Goal: Task Accomplishment & Management: Use online tool/utility

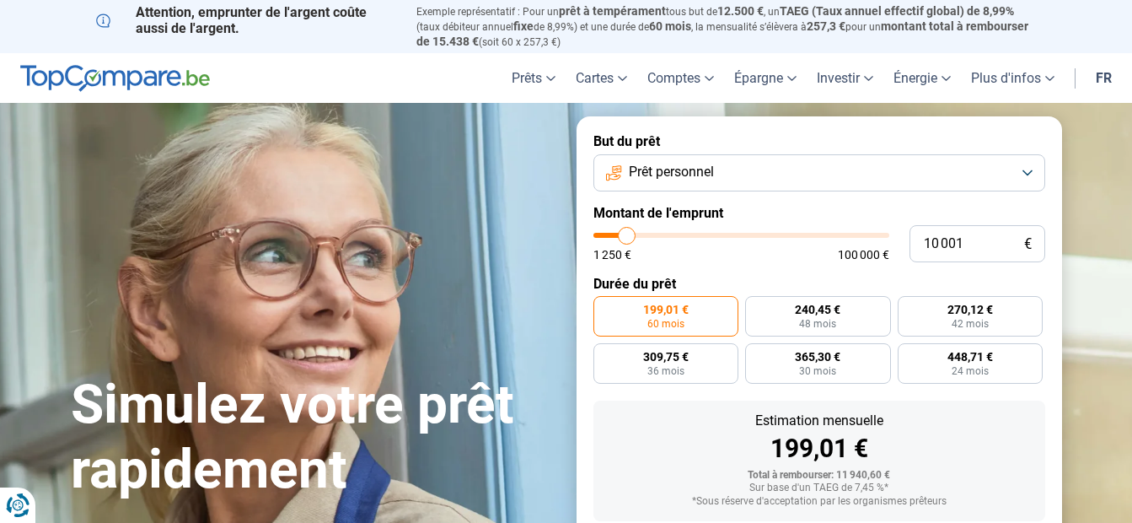
click at [796, 166] on button "Prêt personnel" at bounding box center [819, 172] width 452 height 37
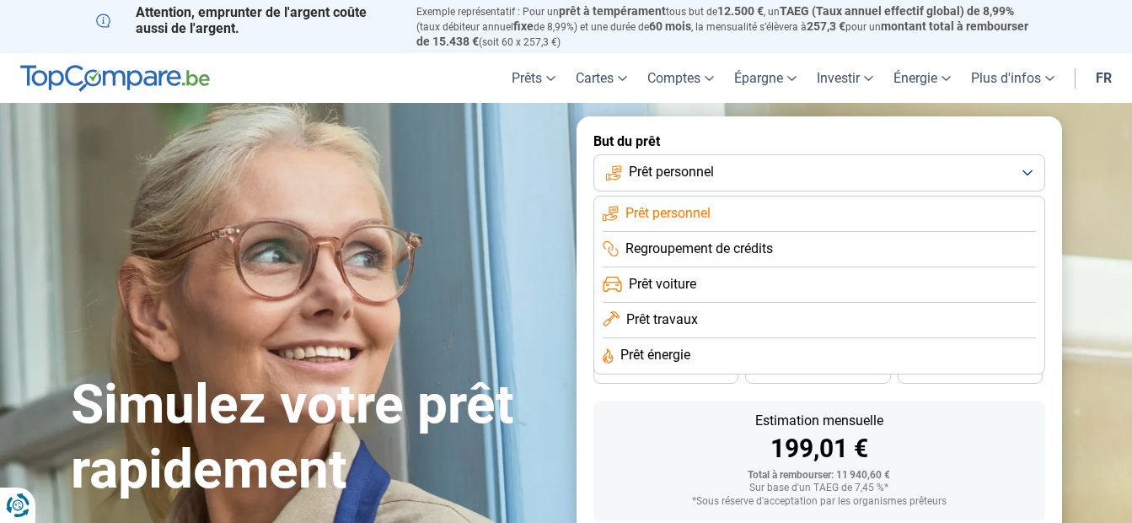
click at [682, 322] on span "Prêt travaux" at bounding box center [662, 319] width 72 height 19
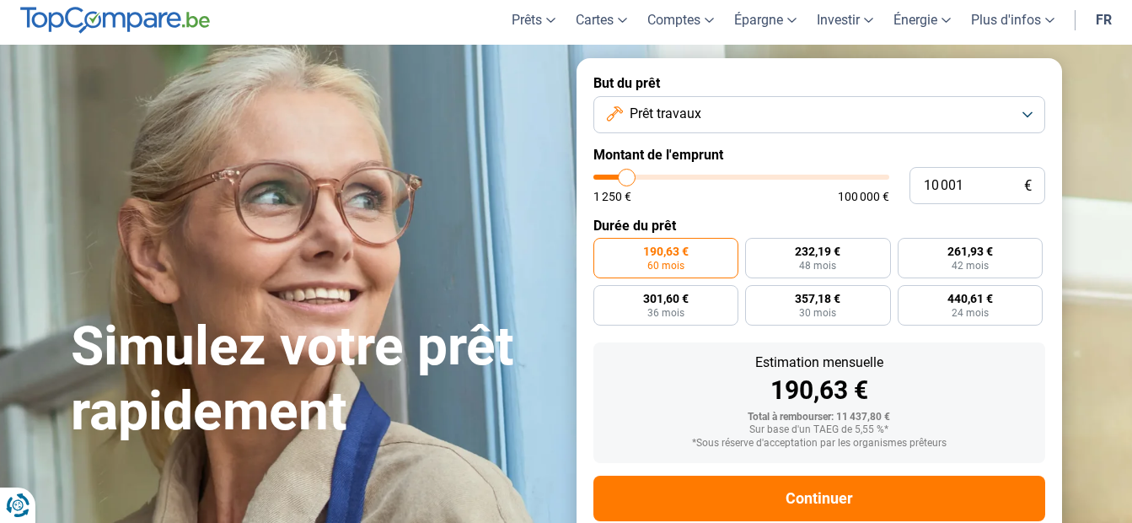
scroll to position [96, 0]
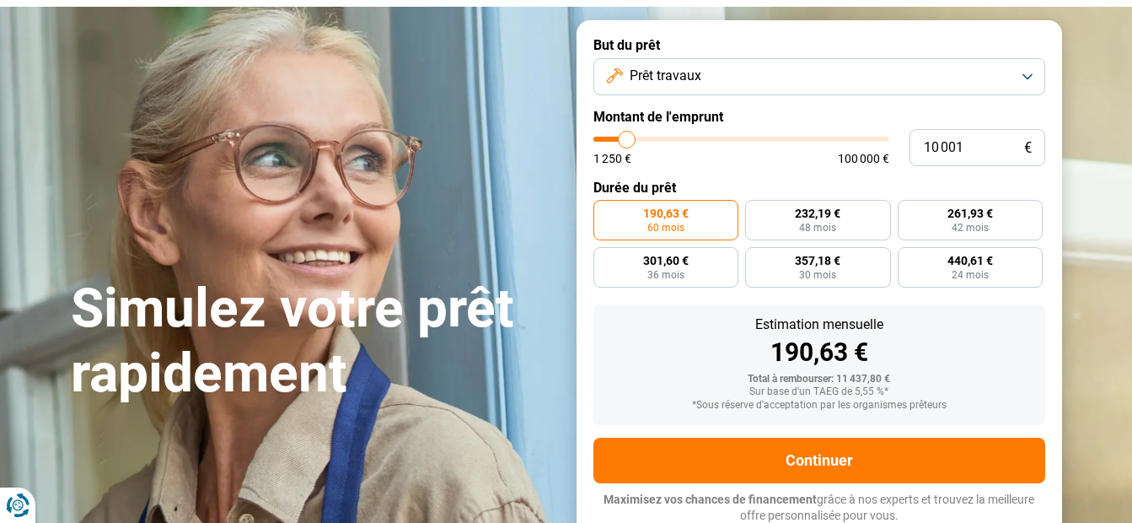
type input "41 000"
type input "41000"
type input "41 250"
type input "41250"
click at [715, 137] on input "range" at bounding box center [741, 139] width 296 height 5
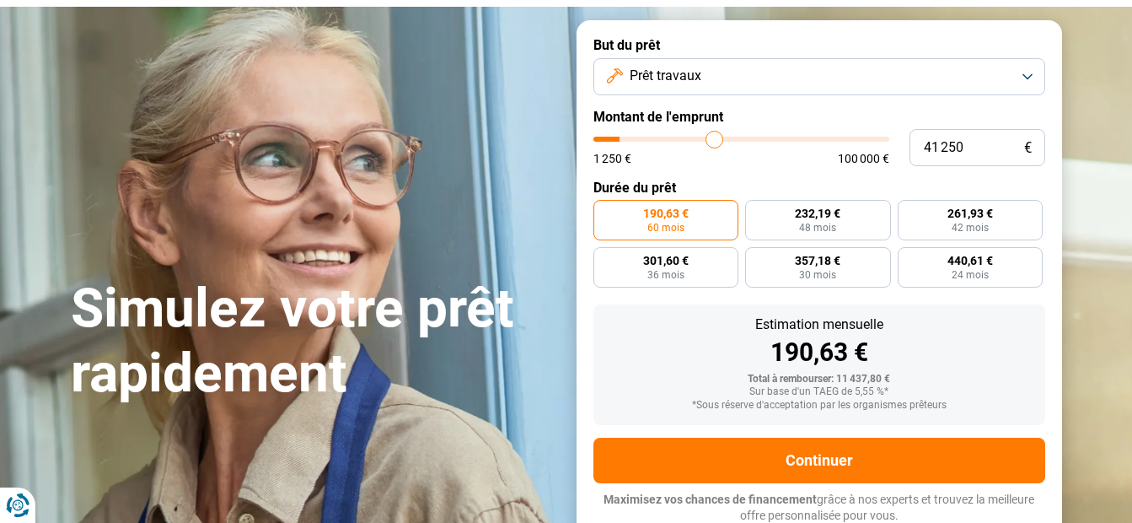
radio input "false"
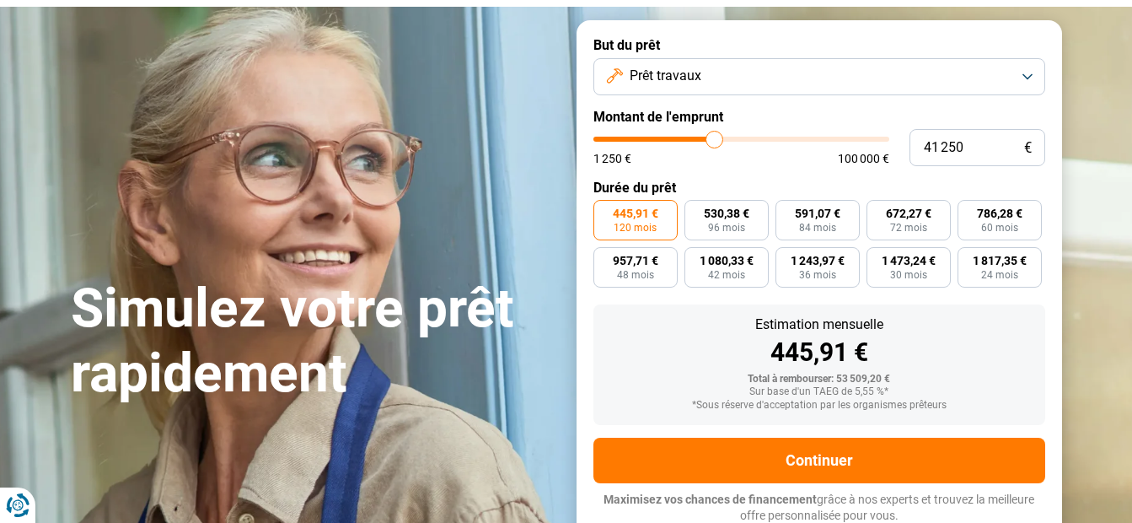
type input "50 500"
type input "50500"
click at [741, 140] on input "range" at bounding box center [741, 139] width 296 height 5
click at [974, 142] on input "50 500" at bounding box center [977, 147] width 136 height 37
type input "5 050"
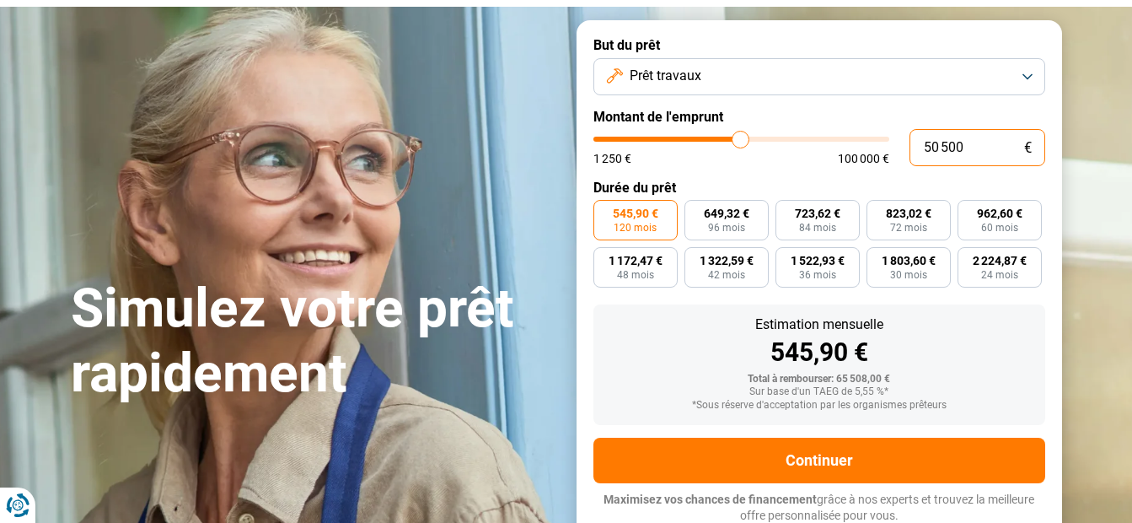
type input "5000"
type input "505"
type input "1250"
type input "50"
type input "1250"
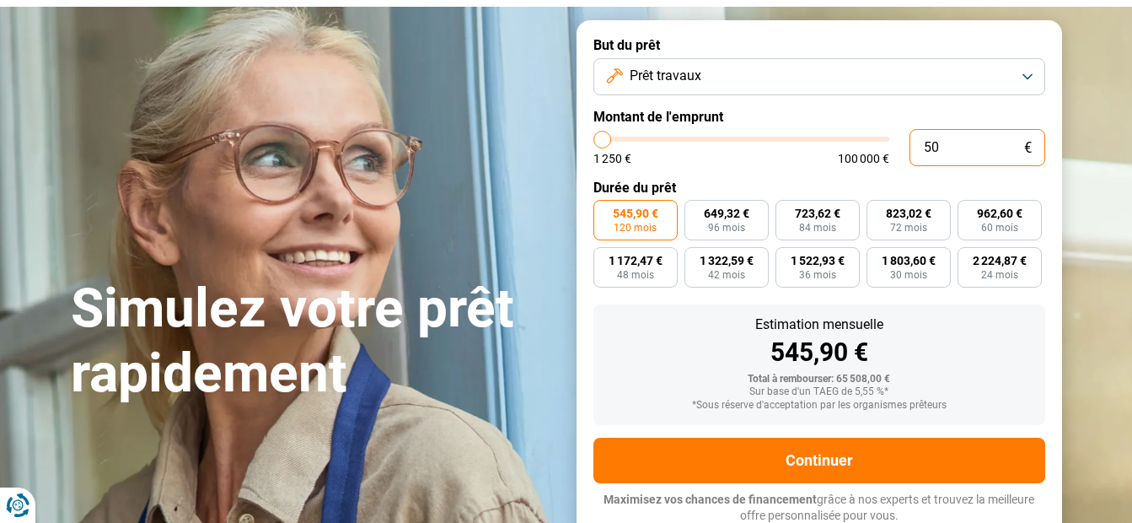
type input "5"
type input "1250"
type input "0"
type input "1250"
type input "1 250"
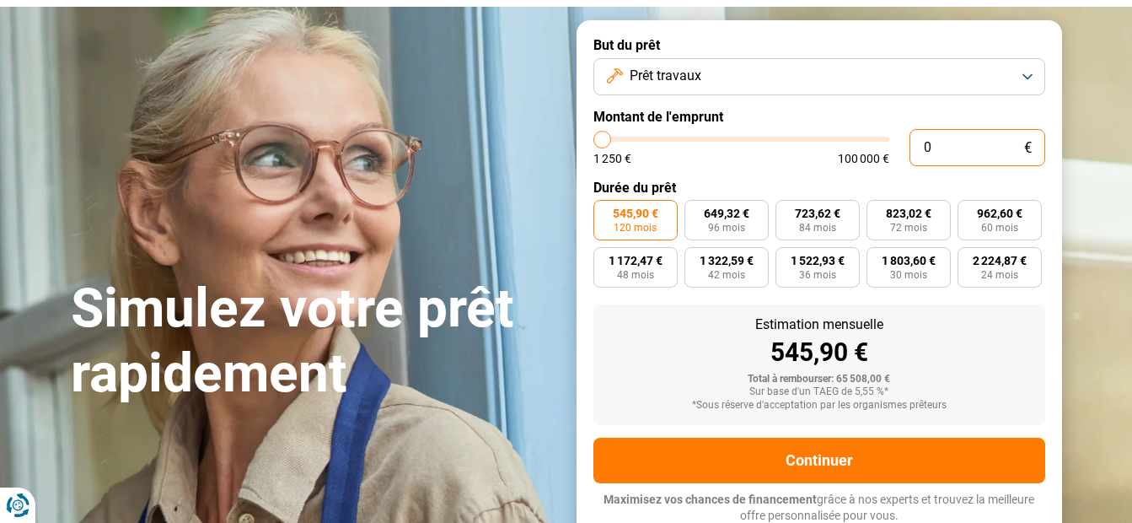
type input "1250"
radio input "true"
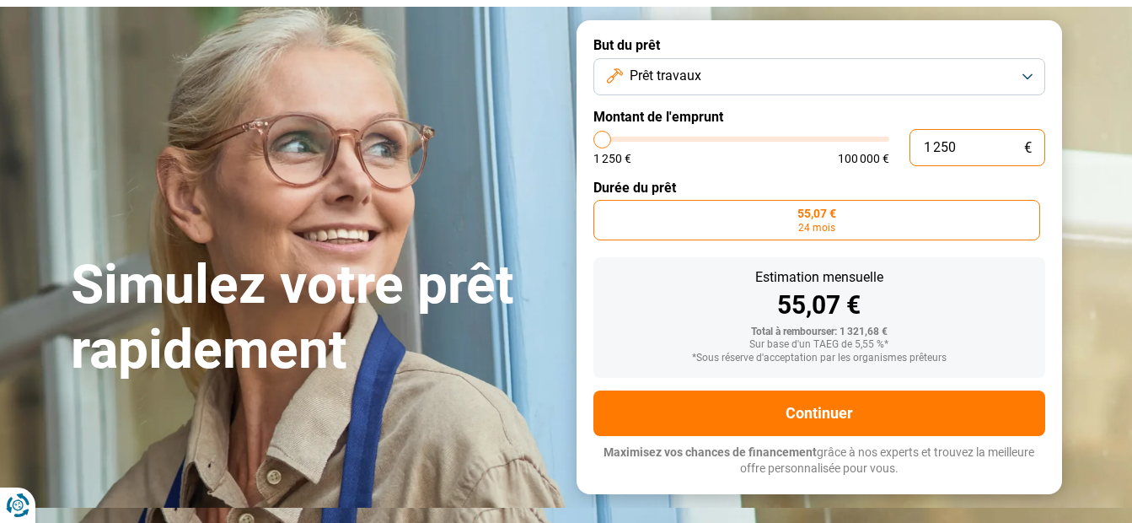
scroll to position [49, 0]
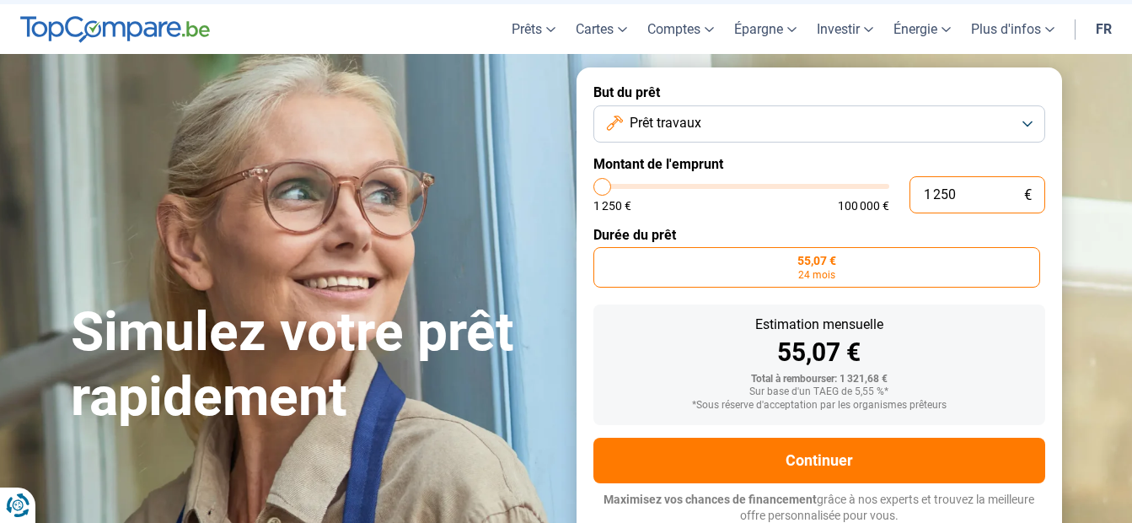
type input "12 506"
type input "12500"
type input "125 060"
type input "100000"
type input "12 506"
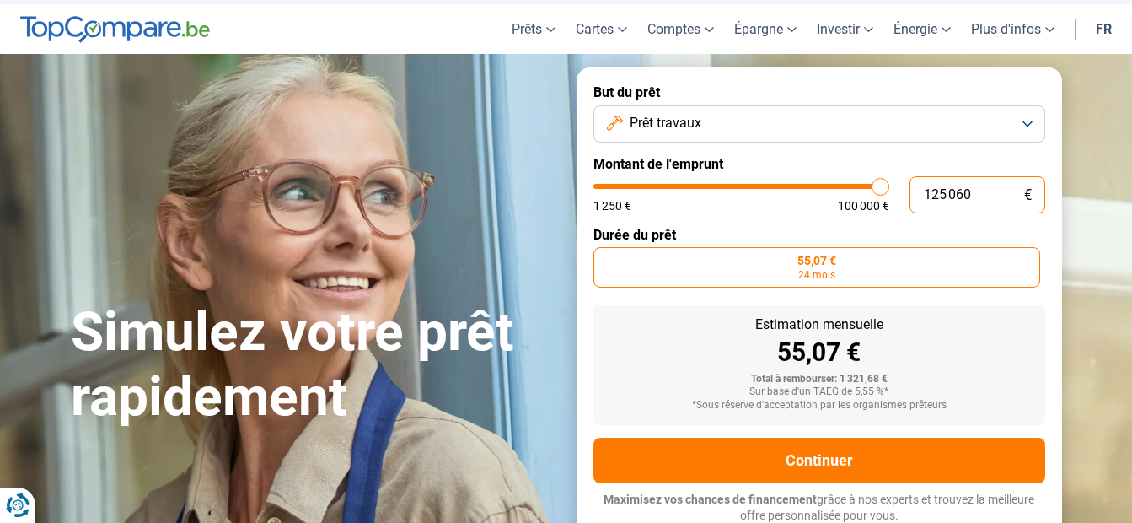
type input "12500"
type input "1 250"
type input "1250"
type input "125"
type input "1250"
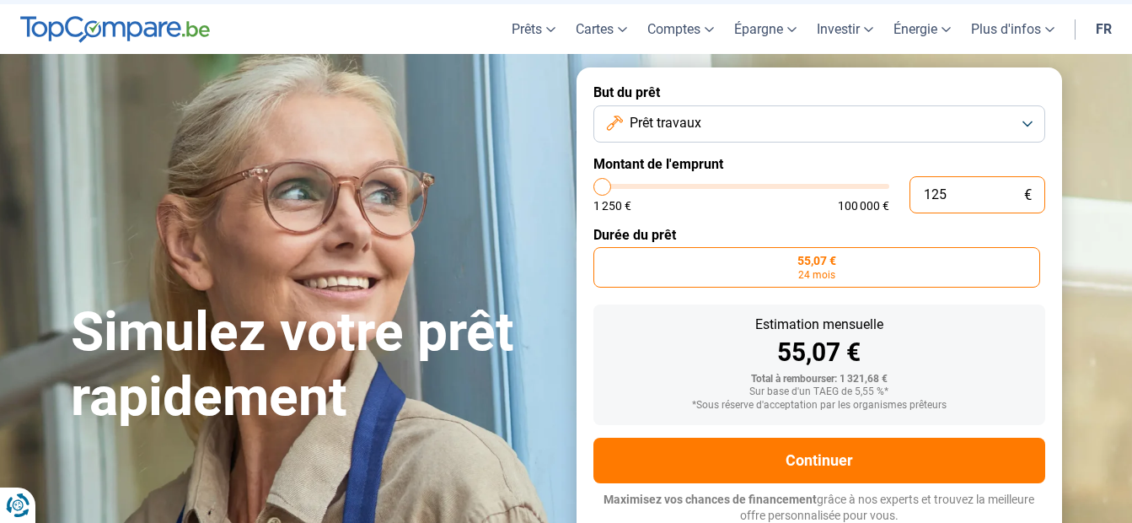
type input "12"
type input "1250"
type input "1"
type input "1250"
type input "0"
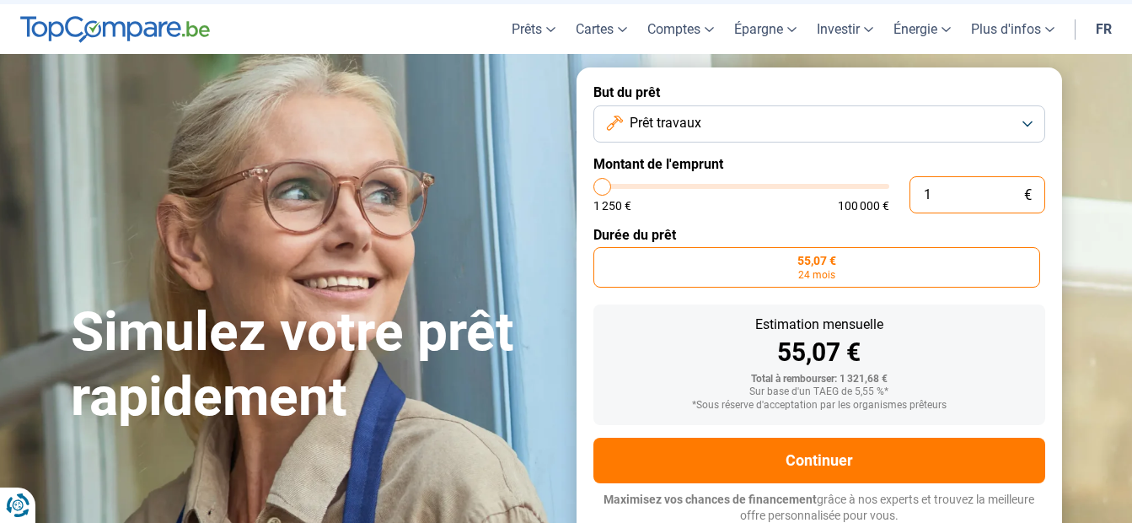
type input "1250"
type input "6"
type input "1250"
type input "60"
type input "1250"
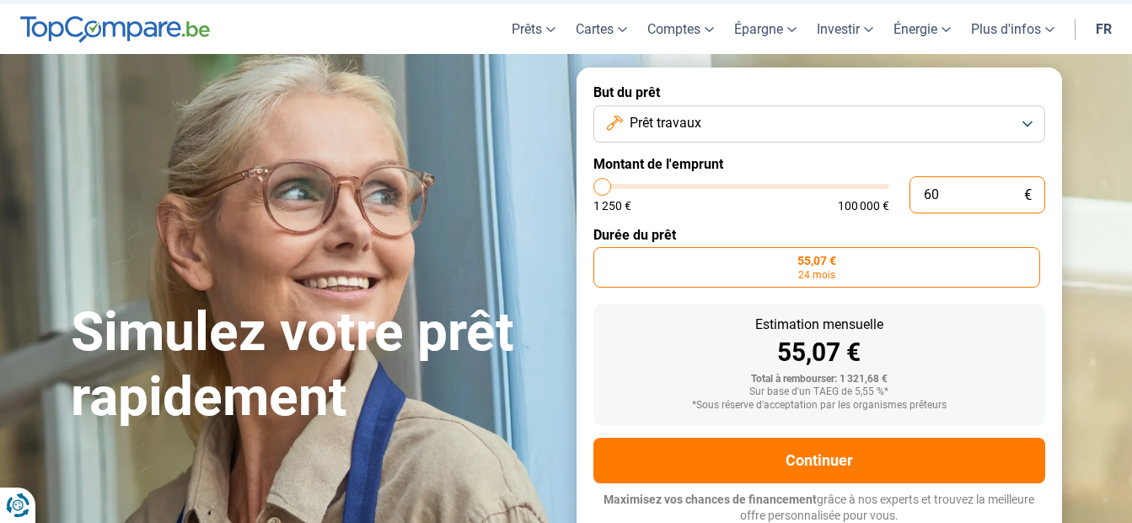
type input "600"
type input "1250"
type input "6 000"
type input "6000"
type input "60 000"
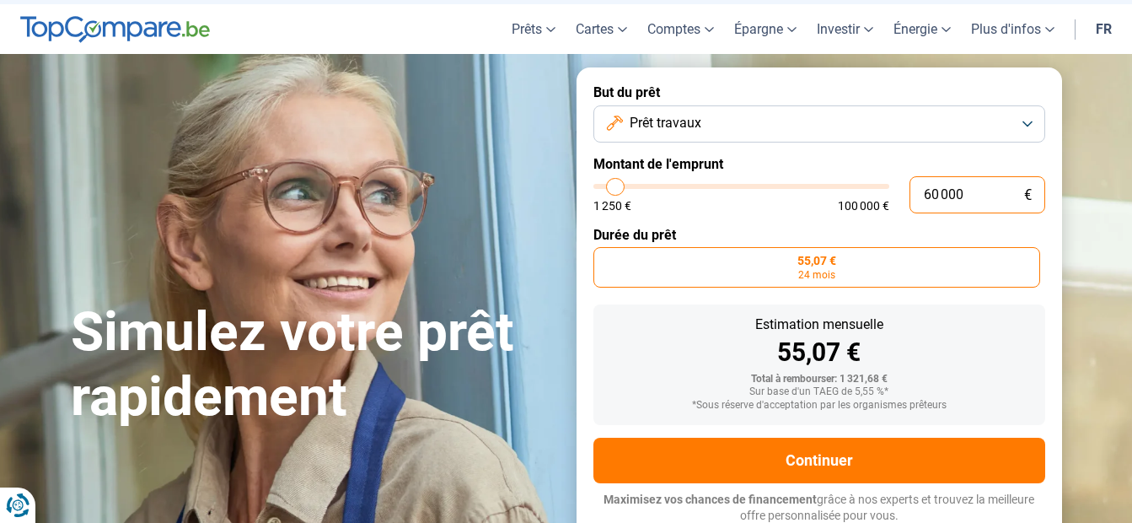
type input "60000"
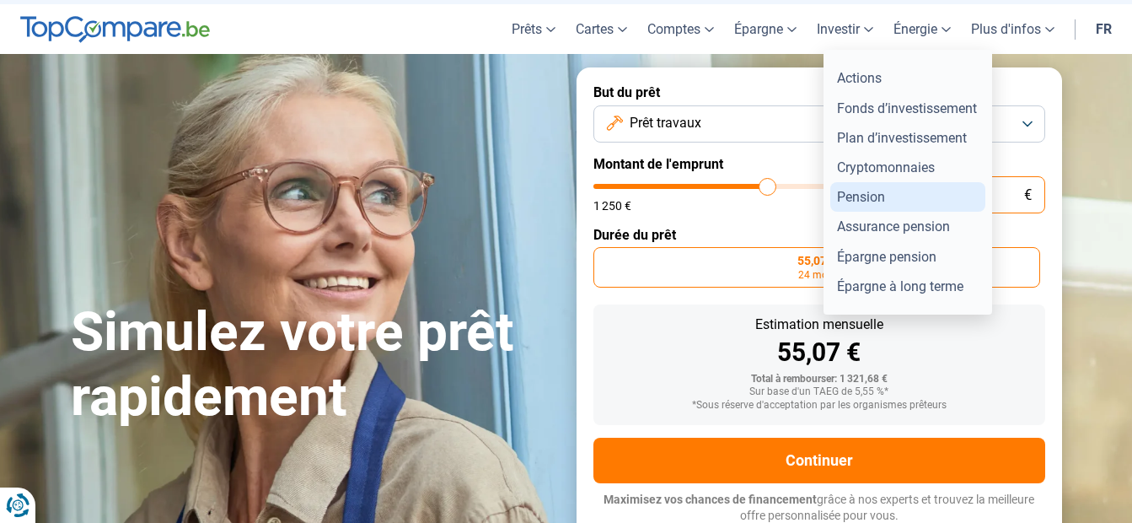
radio input "false"
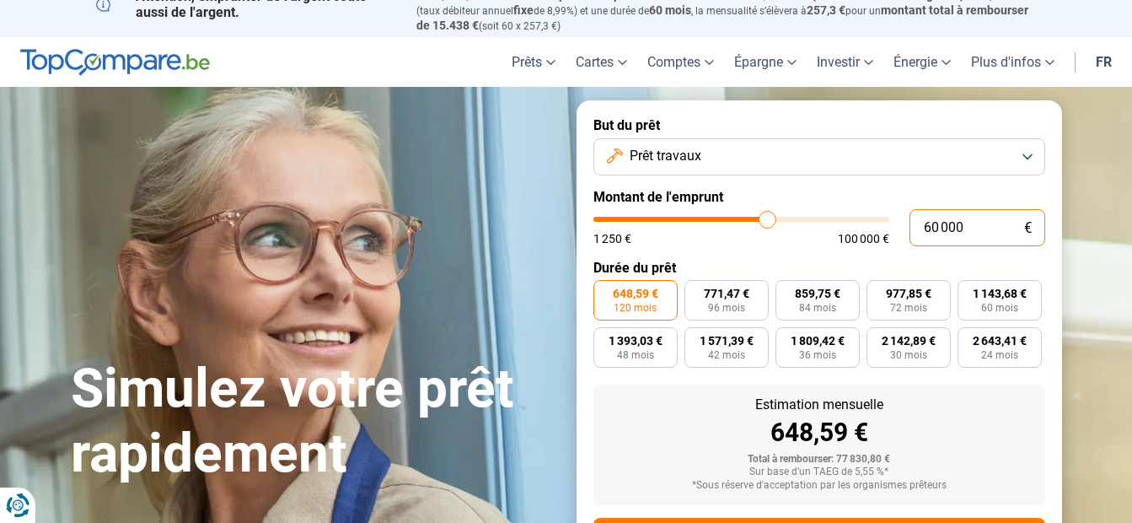
scroll to position [0, 0]
